Goal: Information Seeking & Learning: Learn about a topic

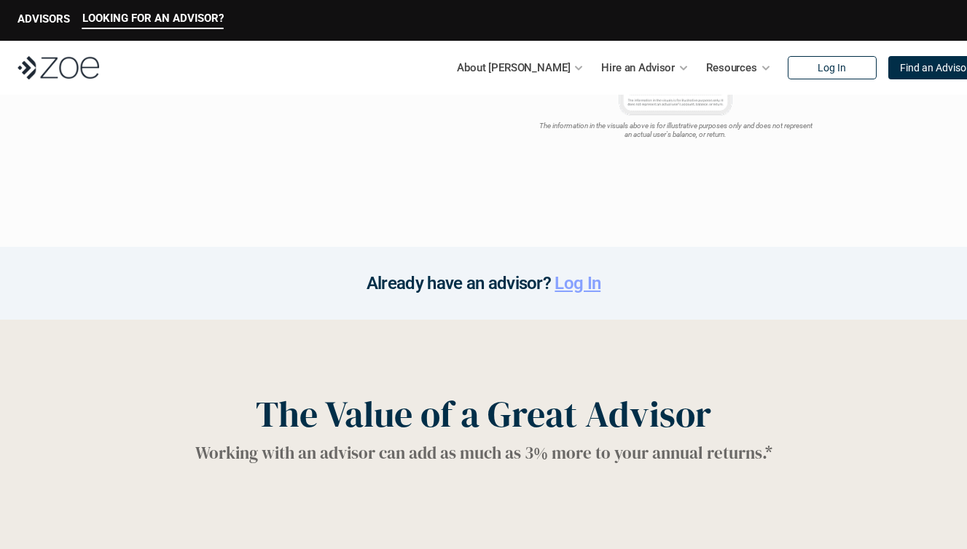
scroll to position [1938, 0]
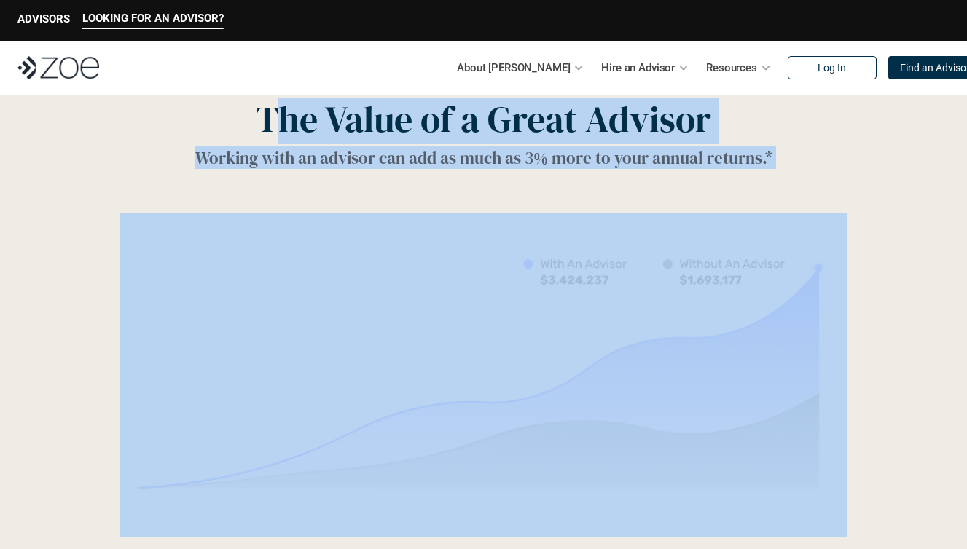
drag, startPoint x: 269, startPoint y: 126, endPoint x: 776, endPoint y: 272, distance: 527.5
click at [778, 272] on div "The Value of a Great Advisor Working with an advisor can add as much as 3% more…" at bounding box center [483, 334] width 967 height 618
click at [776, 272] on img at bounding box center [483, 375] width 726 height 325
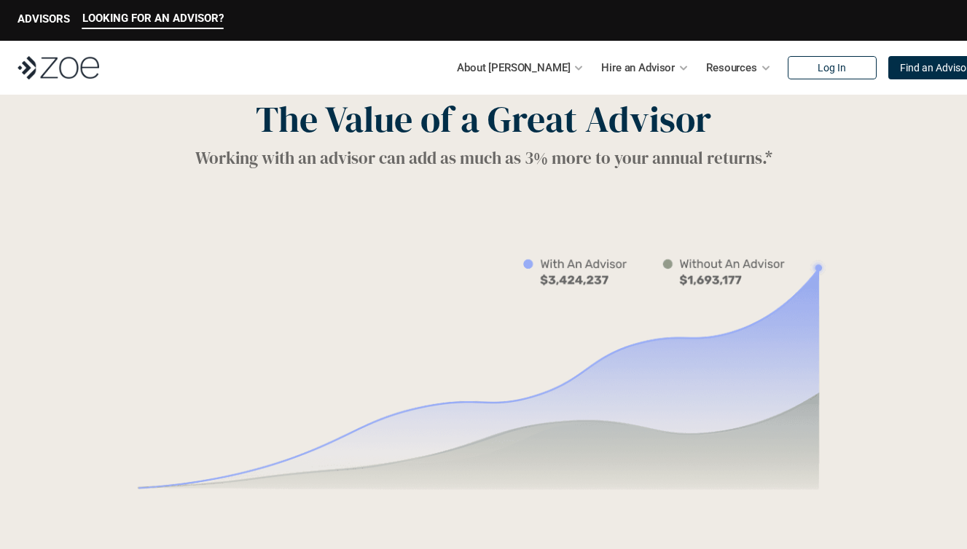
click at [836, 202] on div "The Value of a Great Advisor Working with an advisor can add as much as 3% more…" at bounding box center [483, 334] width 967 height 618
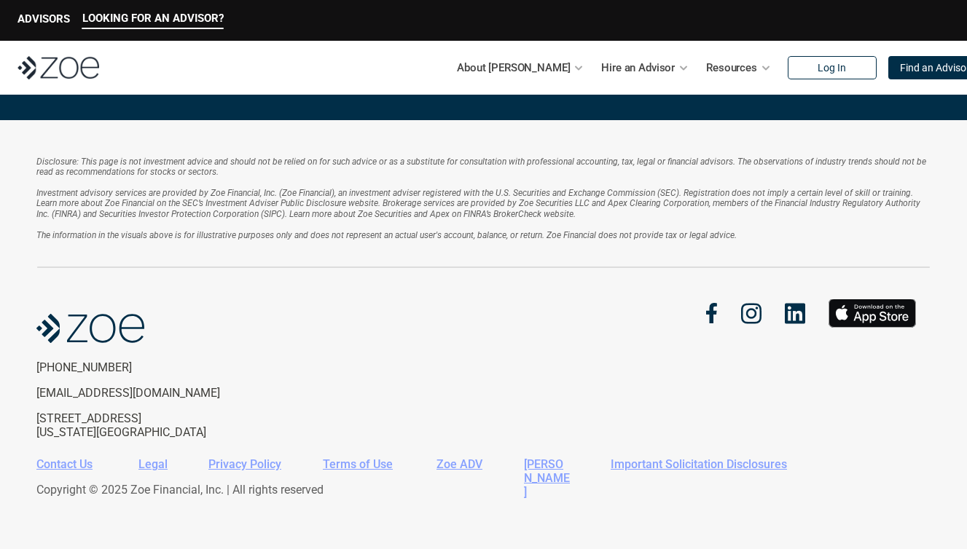
scroll to position [3202, 0]
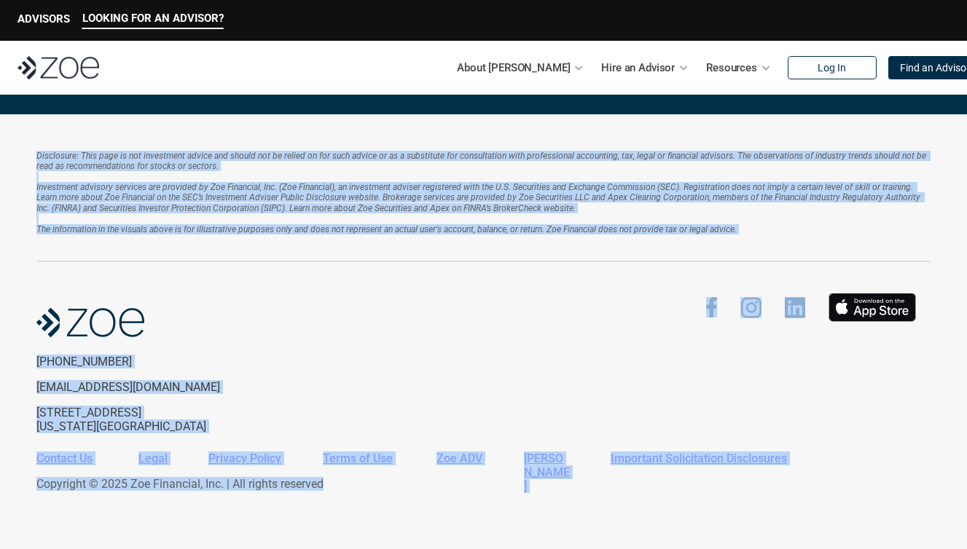
drag, startPoint x: 588, startPoint y: 501, endPoint x: 528, endPoint y: 111, distance: 394.3
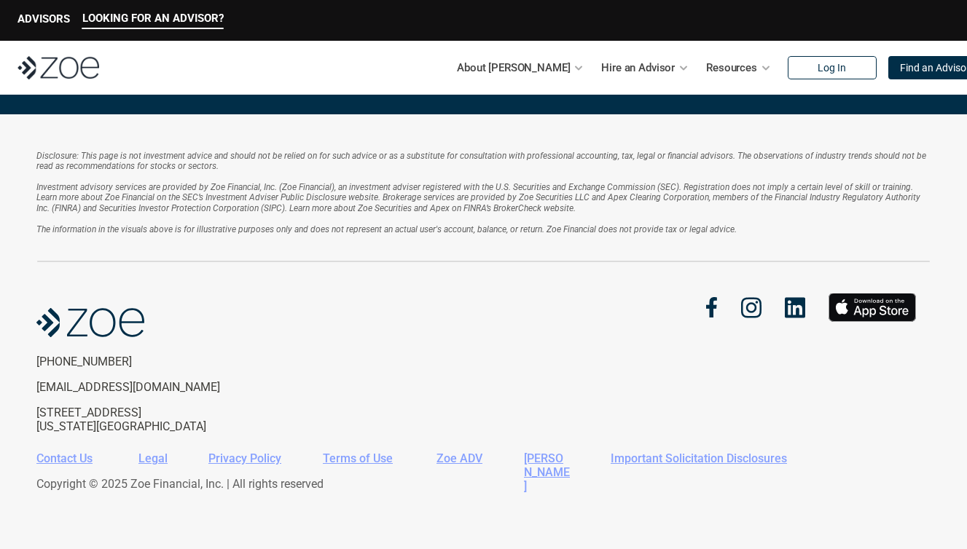
click at [519, 197] on em "Investment advisory services are provided by Zoe Financial, Inc. (Zoe Financial…" at bounding box center [479, 197] width 886 height 31
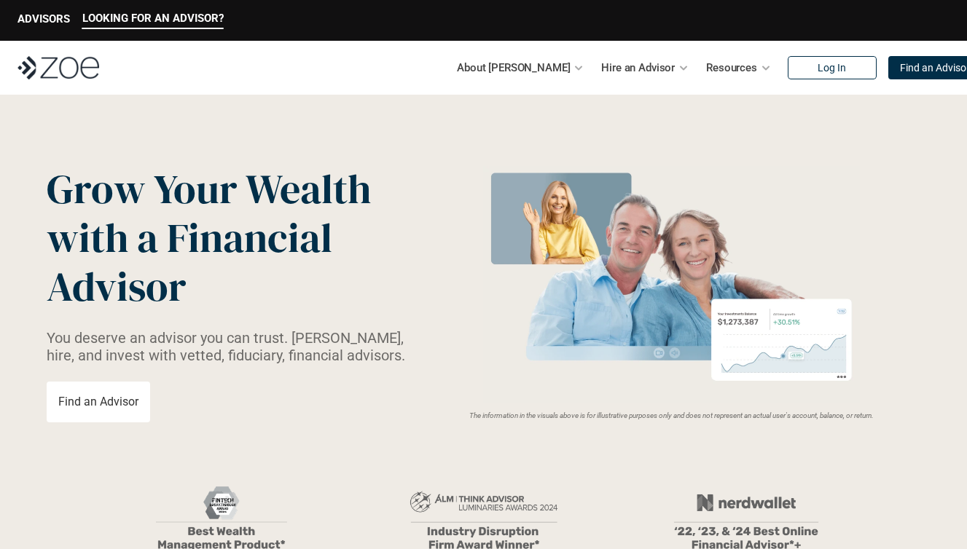
scroll to position [339, 0]
